Goal: Find contact information: Find contact information

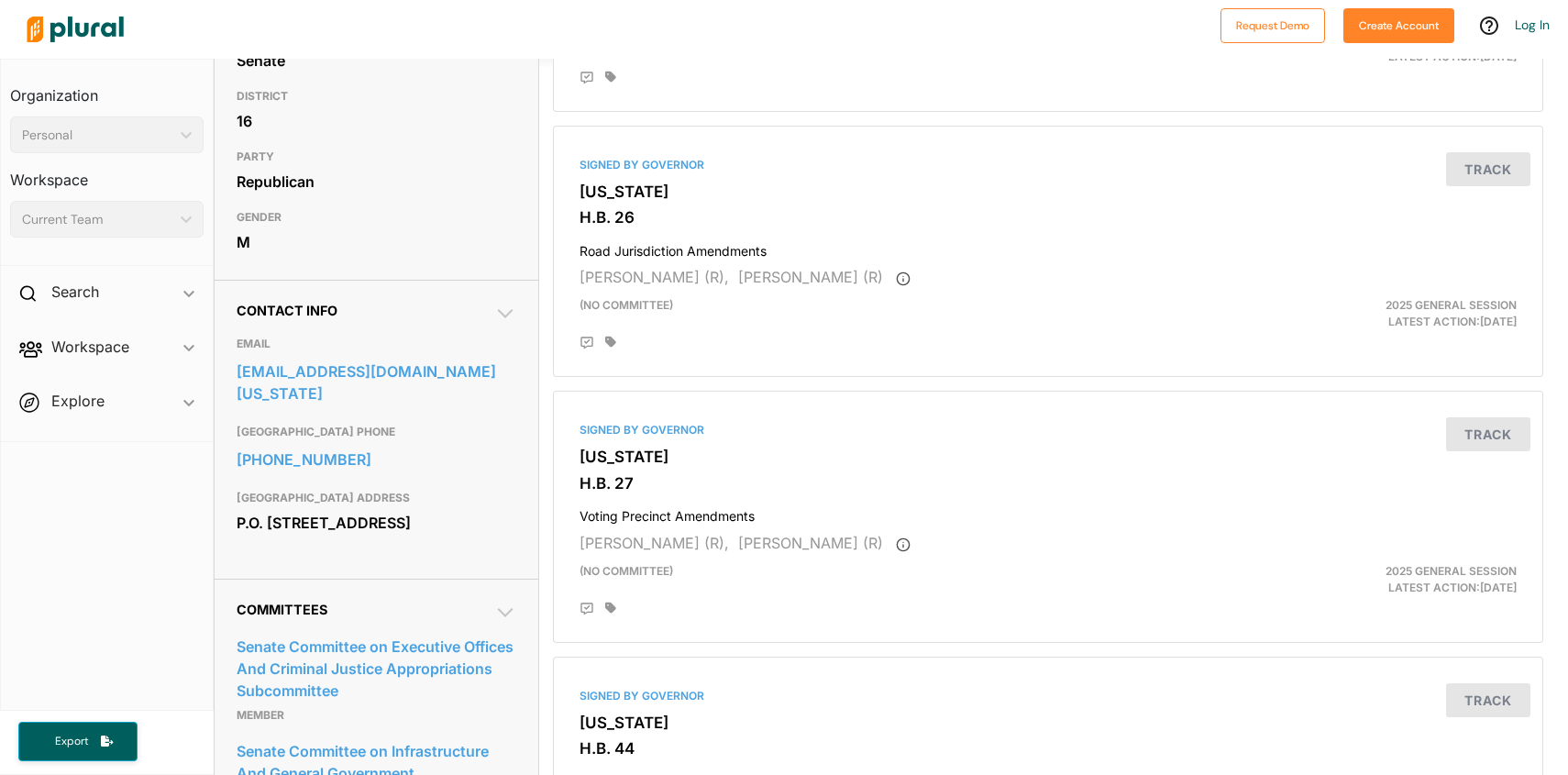
scroll to position [353, 0]
drag, startPoint x: 461, startPoint y: 497, endPoint x: 238, endPoint y: 495, distance: 223.0
click at [238, 508] on div "P.O. [STREET_ADDRESS]" at bounding box center [375, 521] width 279 height 27
copy div "P.O. Box 145115 350 N. State St."
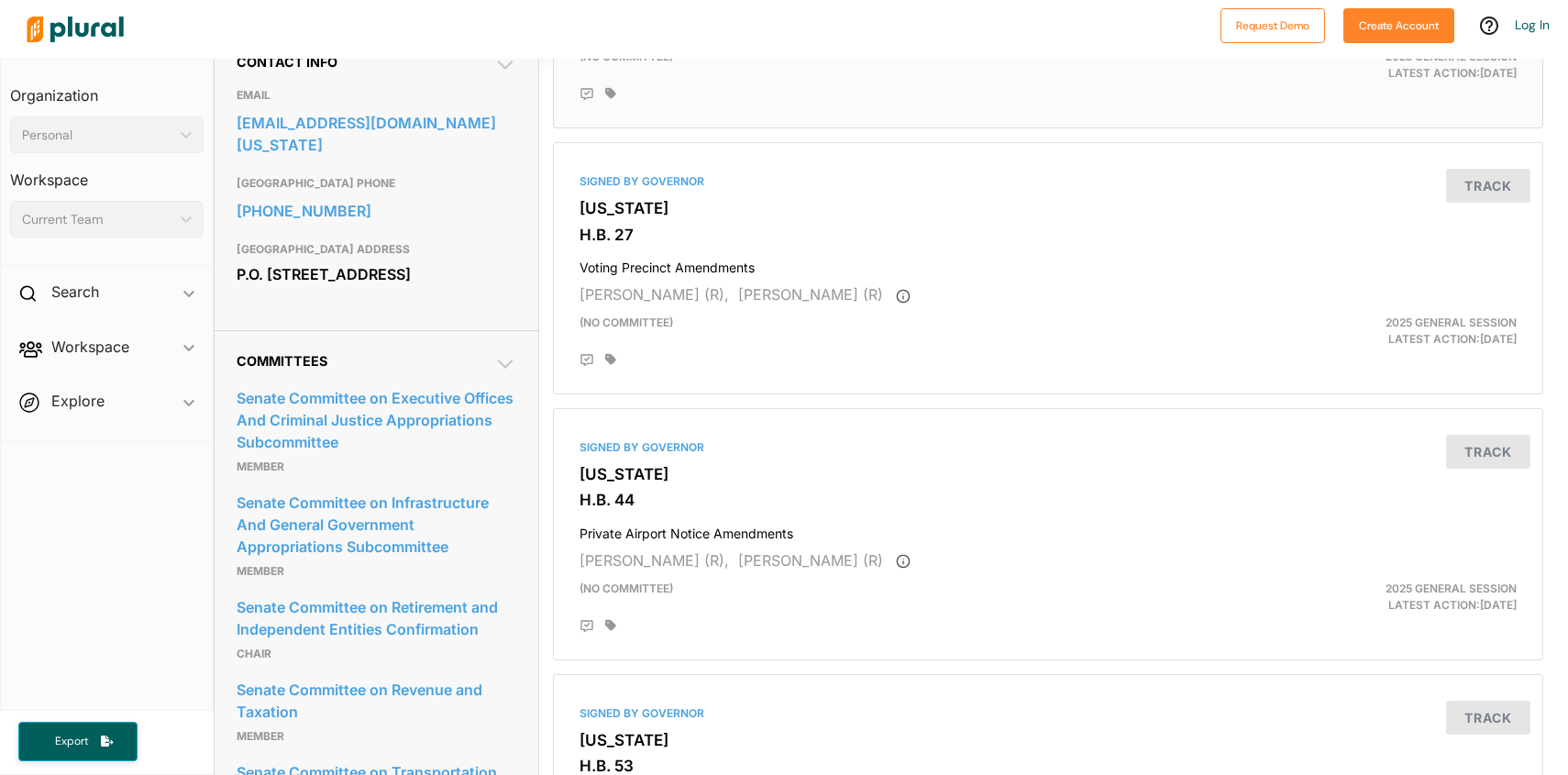
scroll to position [597, 0]
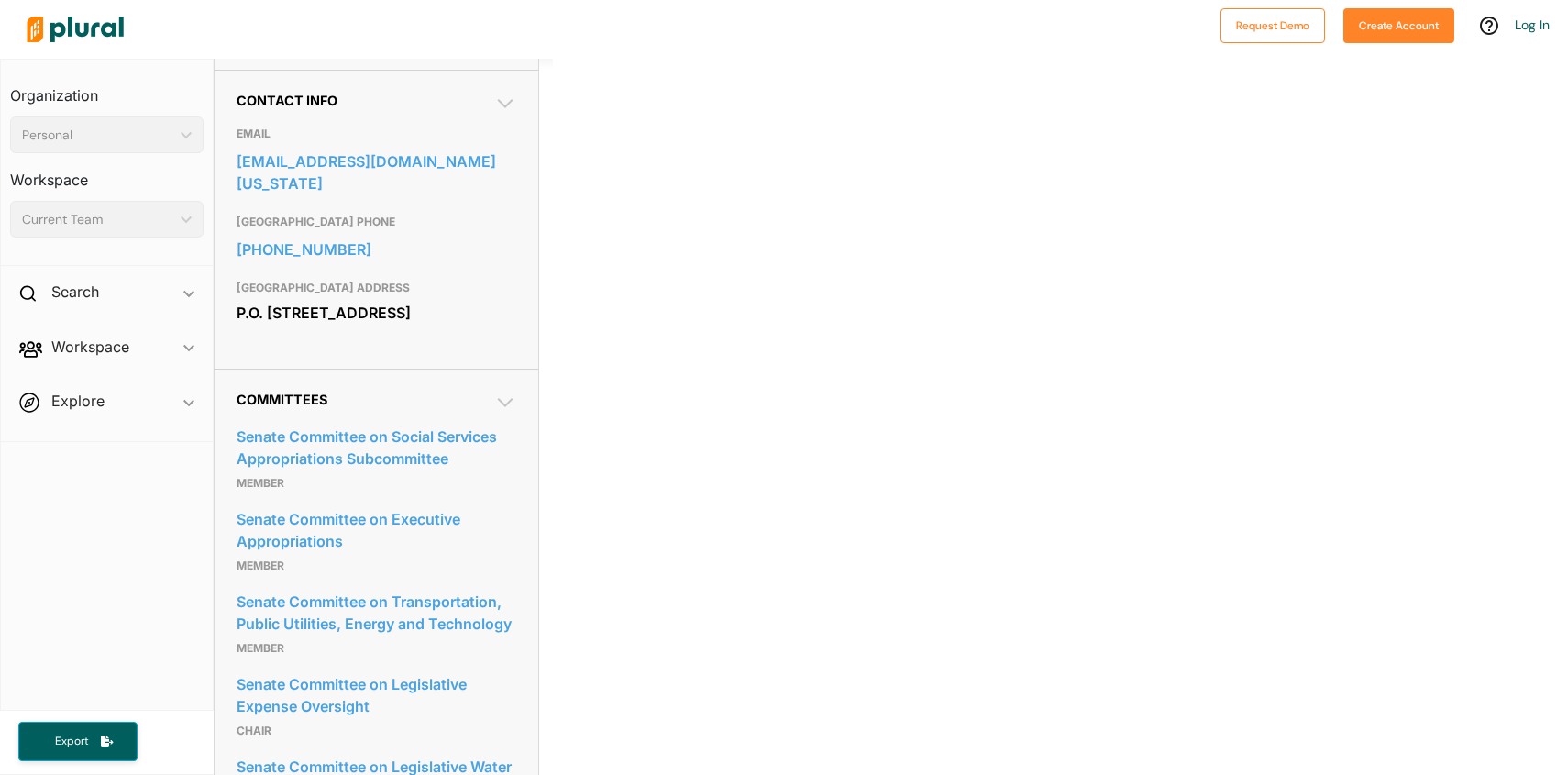
scroll to position [566, 0]
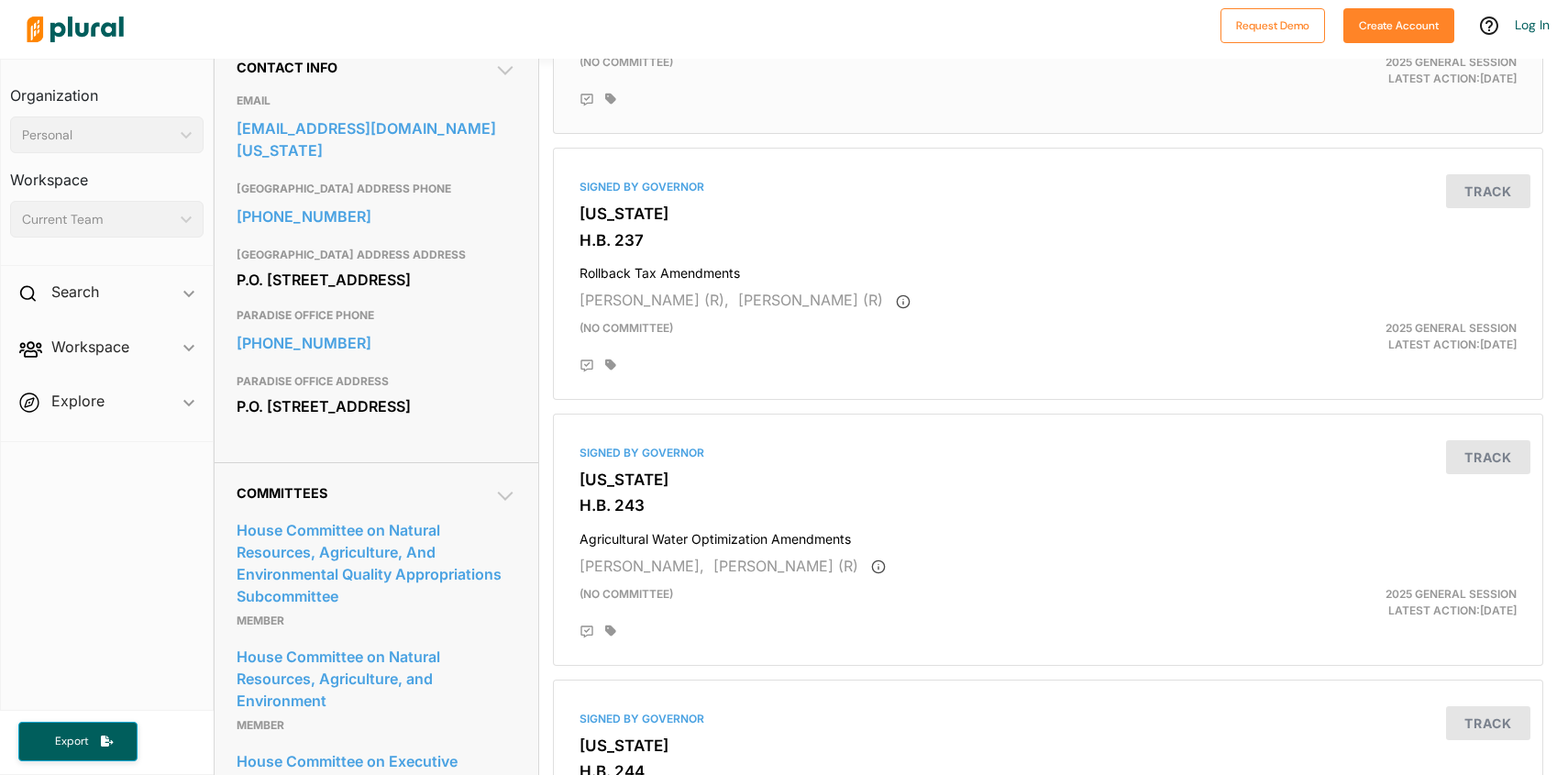
scroll to position [611, 0]
